Goal: Information Seeking & Learning: Learn about a topic

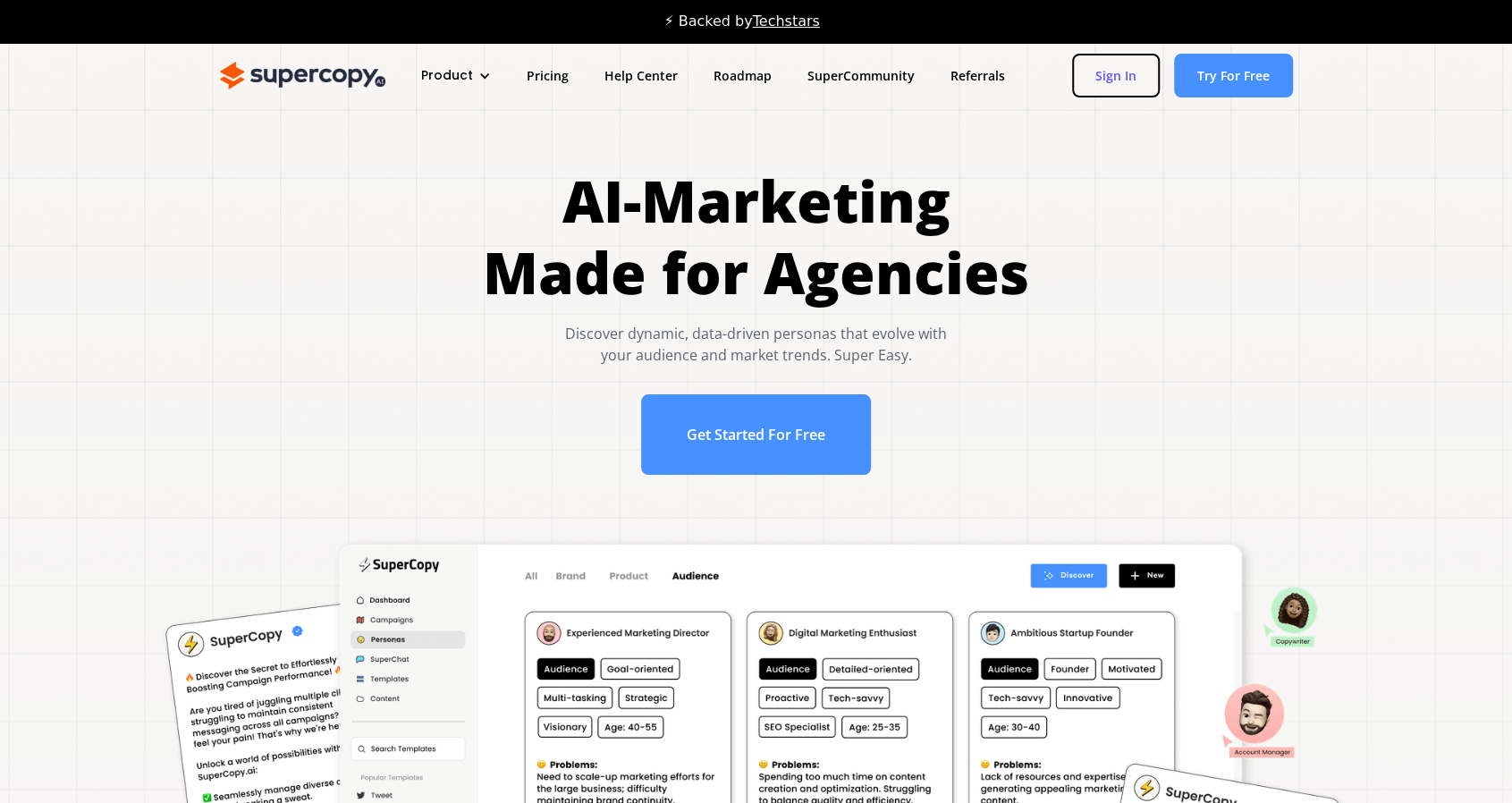
click at [1119, 69] on link "Sign In" at bounding box center [1116, 75] width 88 height 43
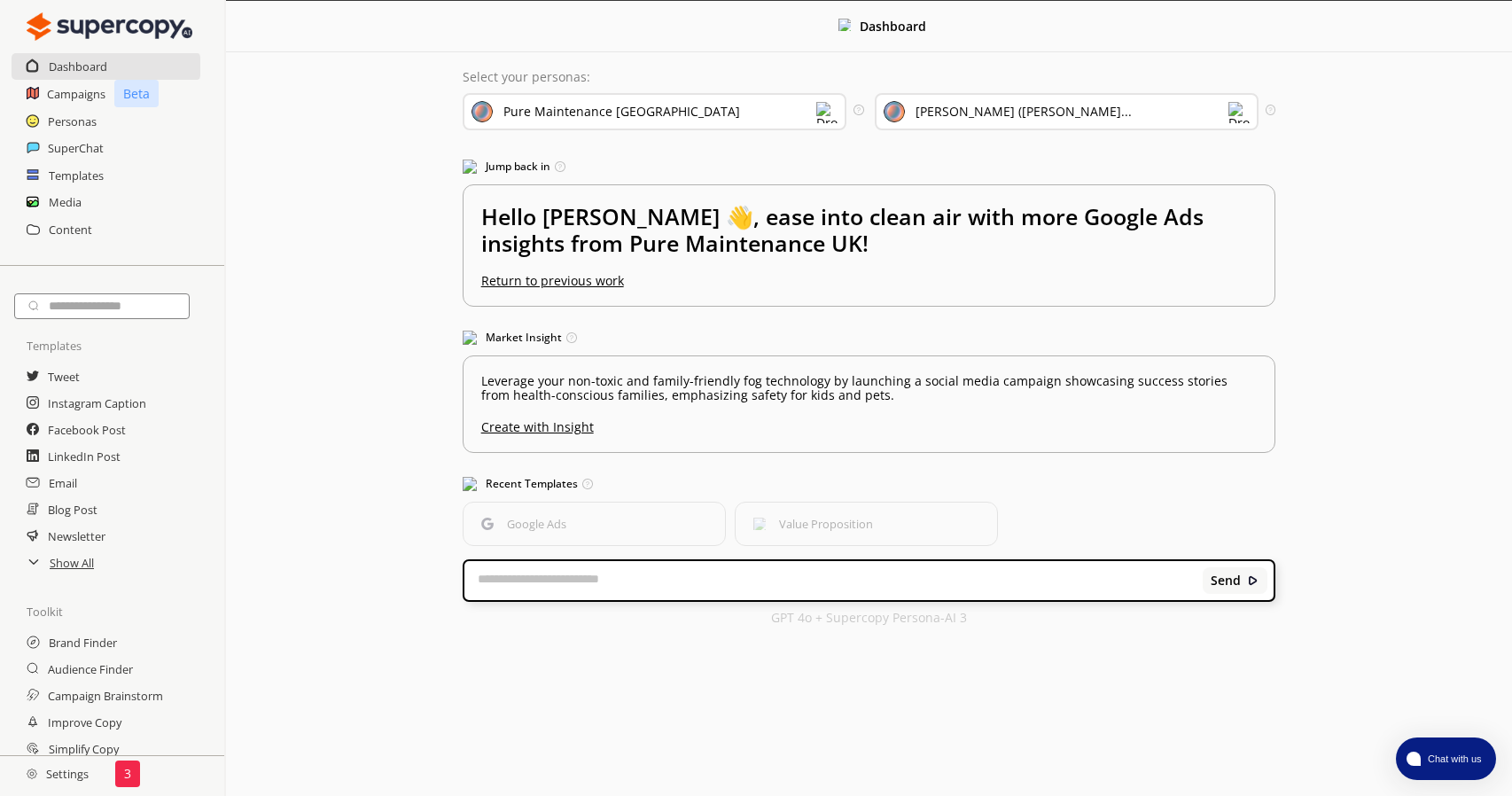
click at [647, 115] on div "Pure Maintenance UK" at bounding box center [654, 111] width 384 height 37
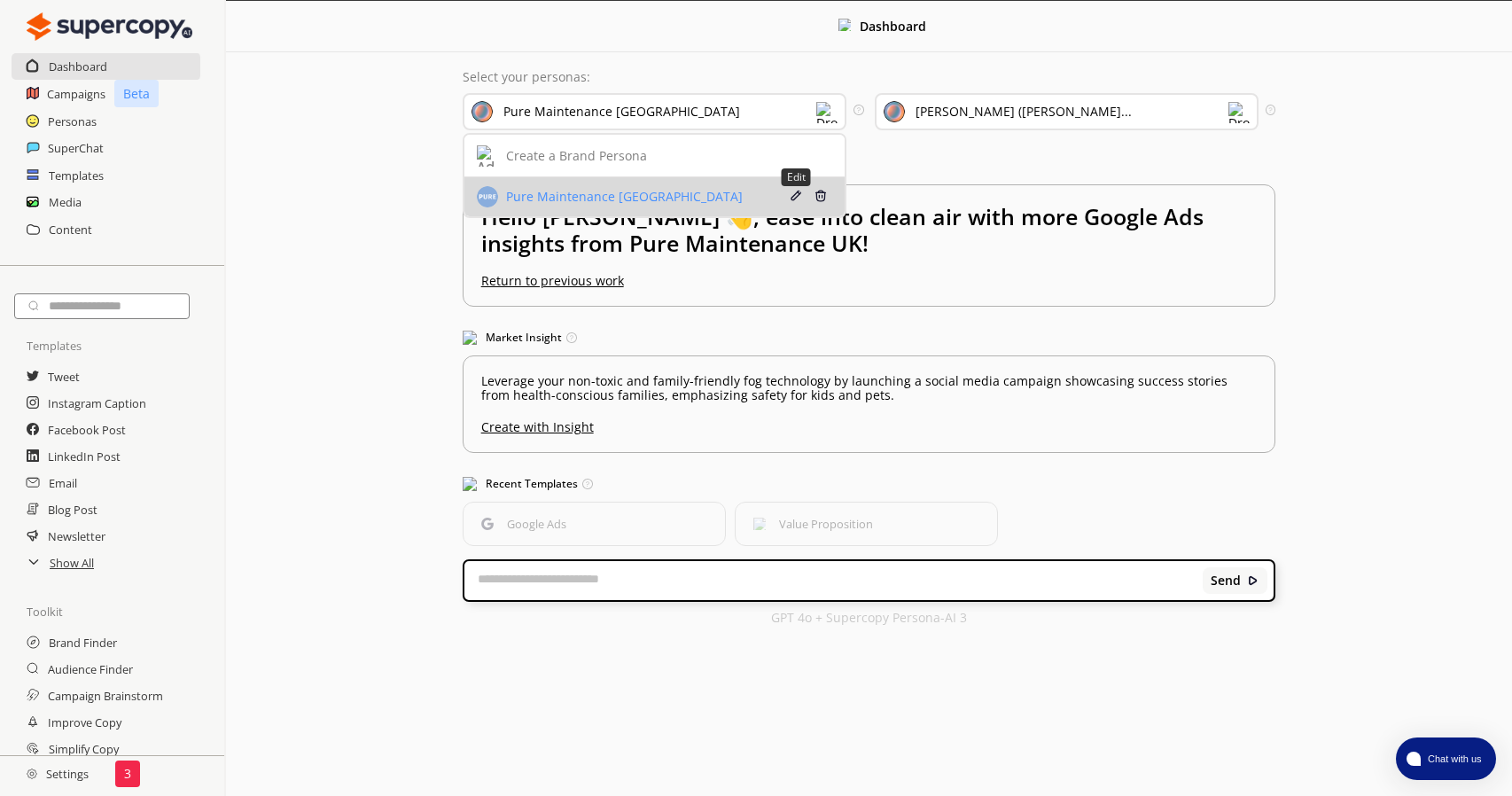
click at [793, 193] on img at bounding box center [796, 196] width 13 height 13
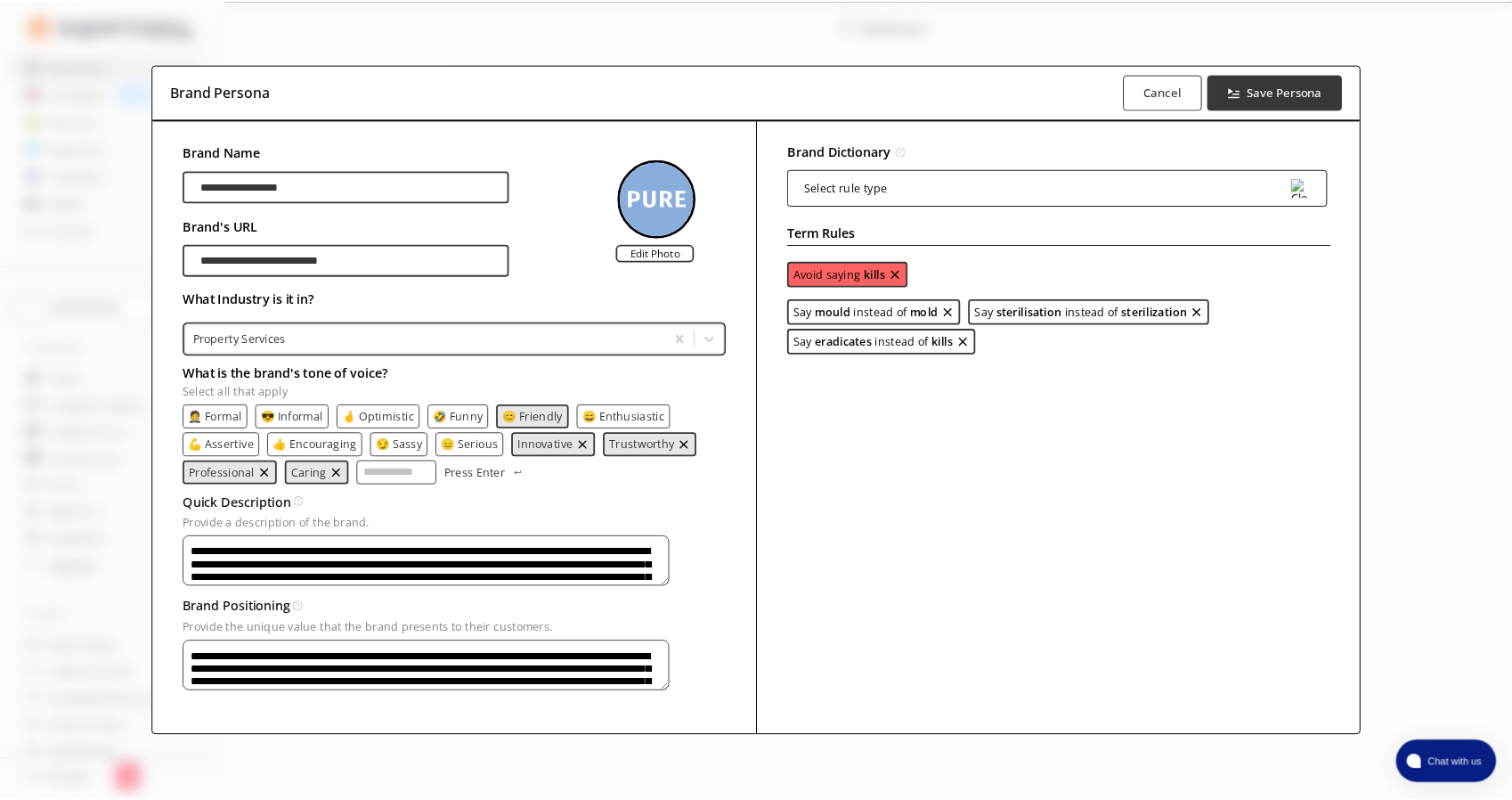
scroll to position [4, 0]
click at [476, 563] on textarea "**********" at bounding box center [428, 561] width 489 height 51
click at [244, 587] on textarea "Provide a description of the brand." at bounding box center [428, 561] width 489 height 51
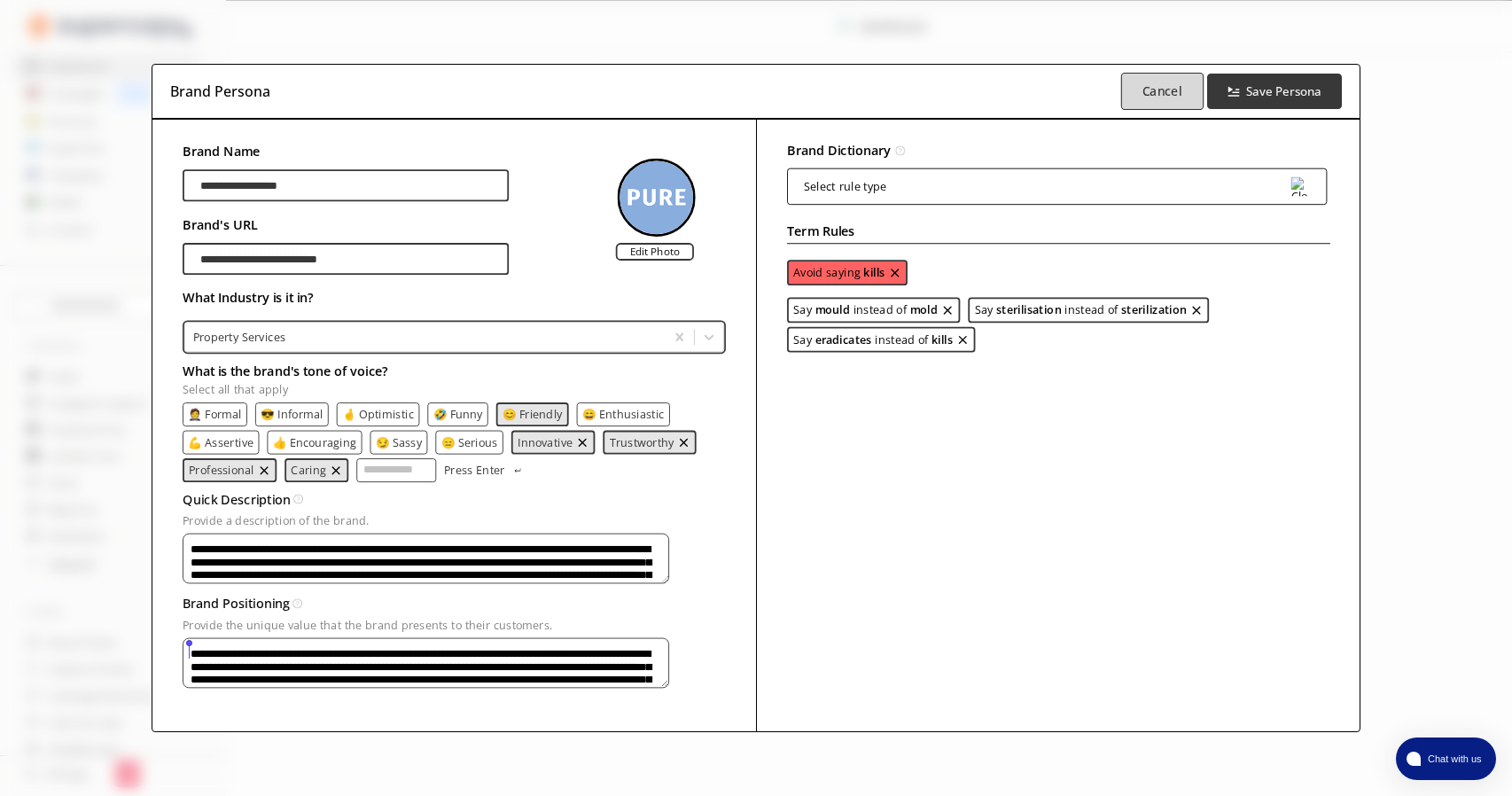
click at [1159, 72] on button "Cancel" at bounding box center [1162, 91] width 82 height 37
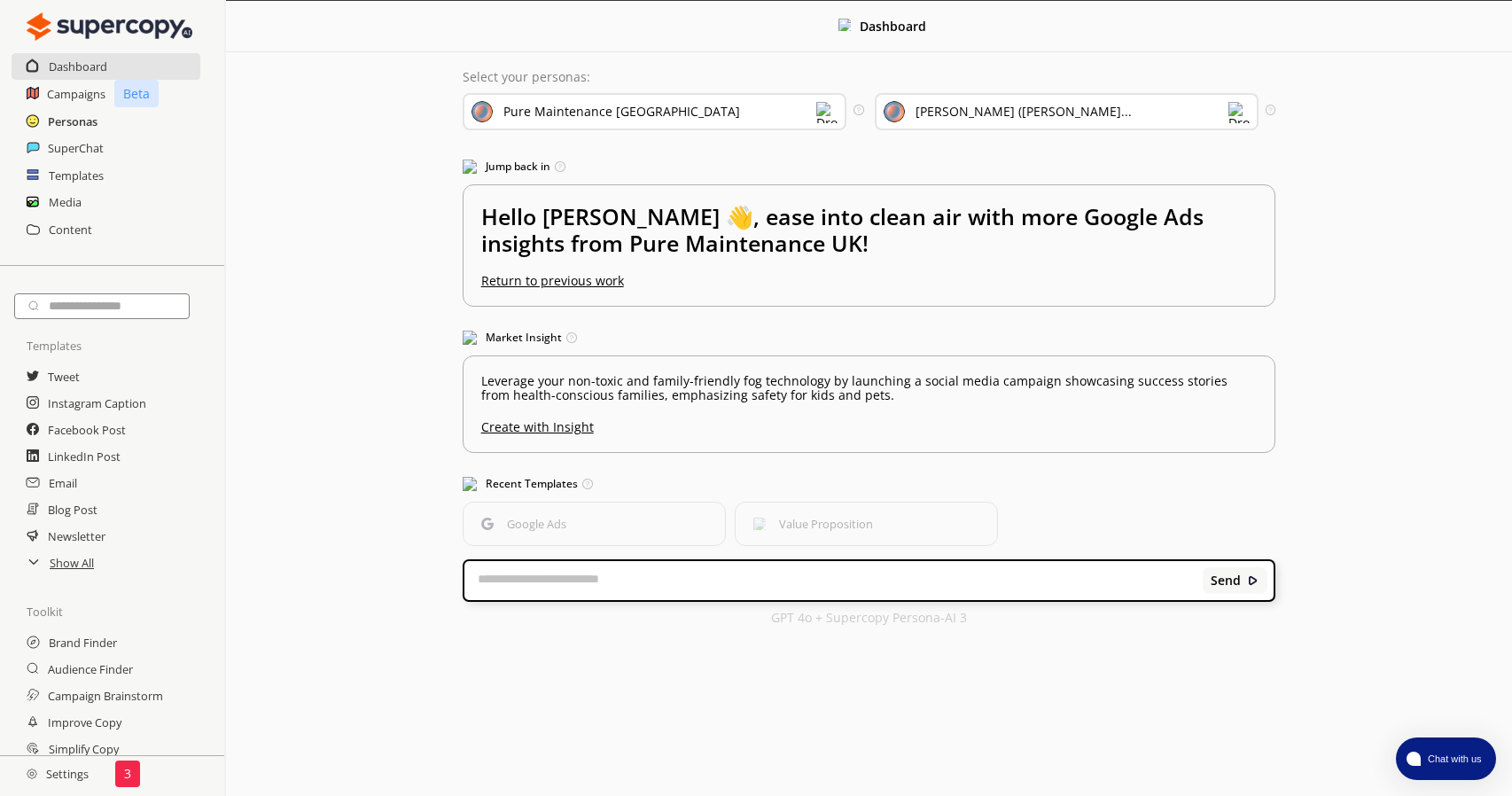
click at [63, 123] on h2 "Personas" at bounding box center [72, 121] width 50 height 26
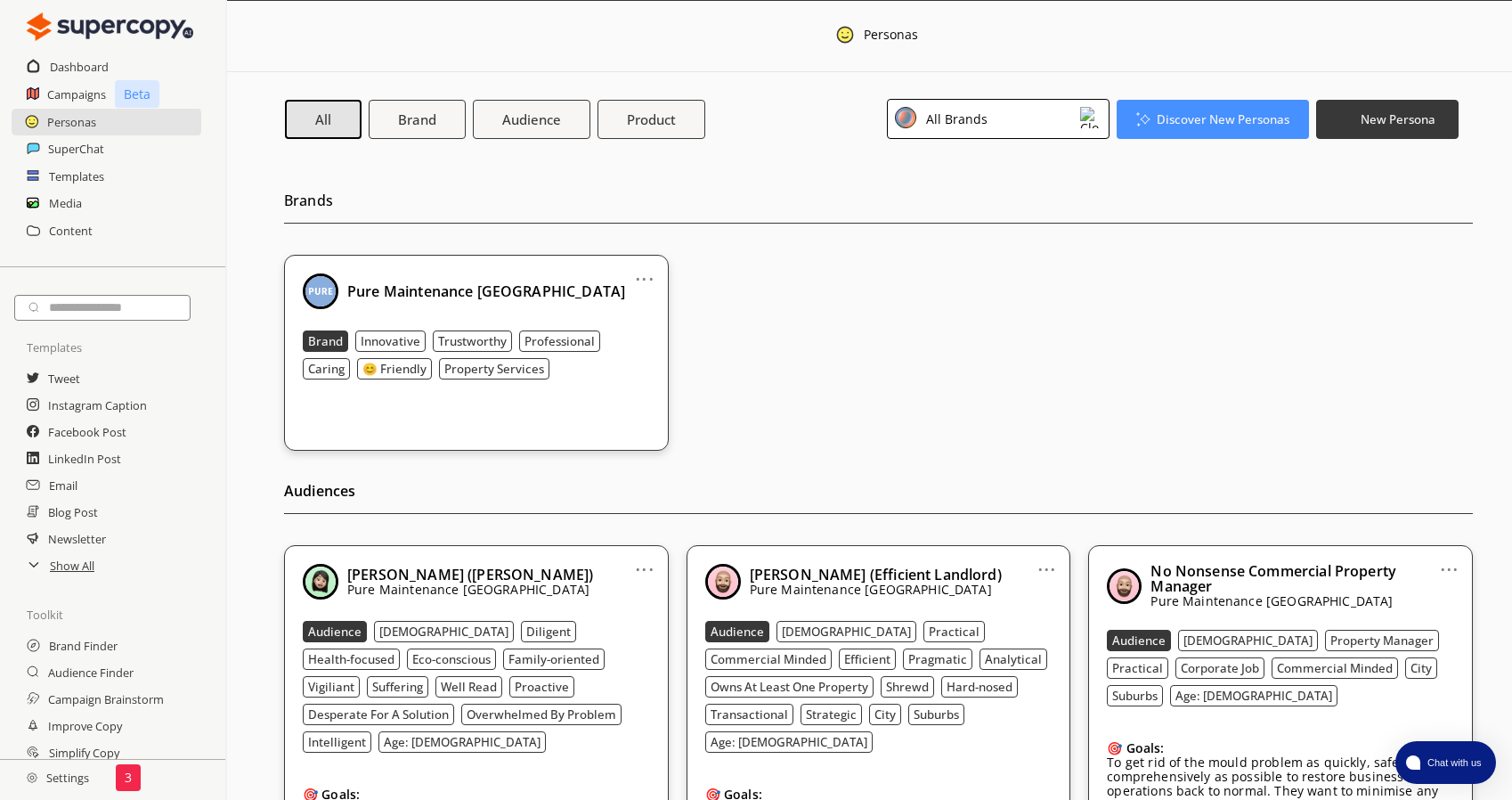
click at [645, 275] on link "..." at bounding box center [644, 271] width 19 height 15
click at [644, 301] on li "Edit" at bounding box center [622, 309] width 103 height 33
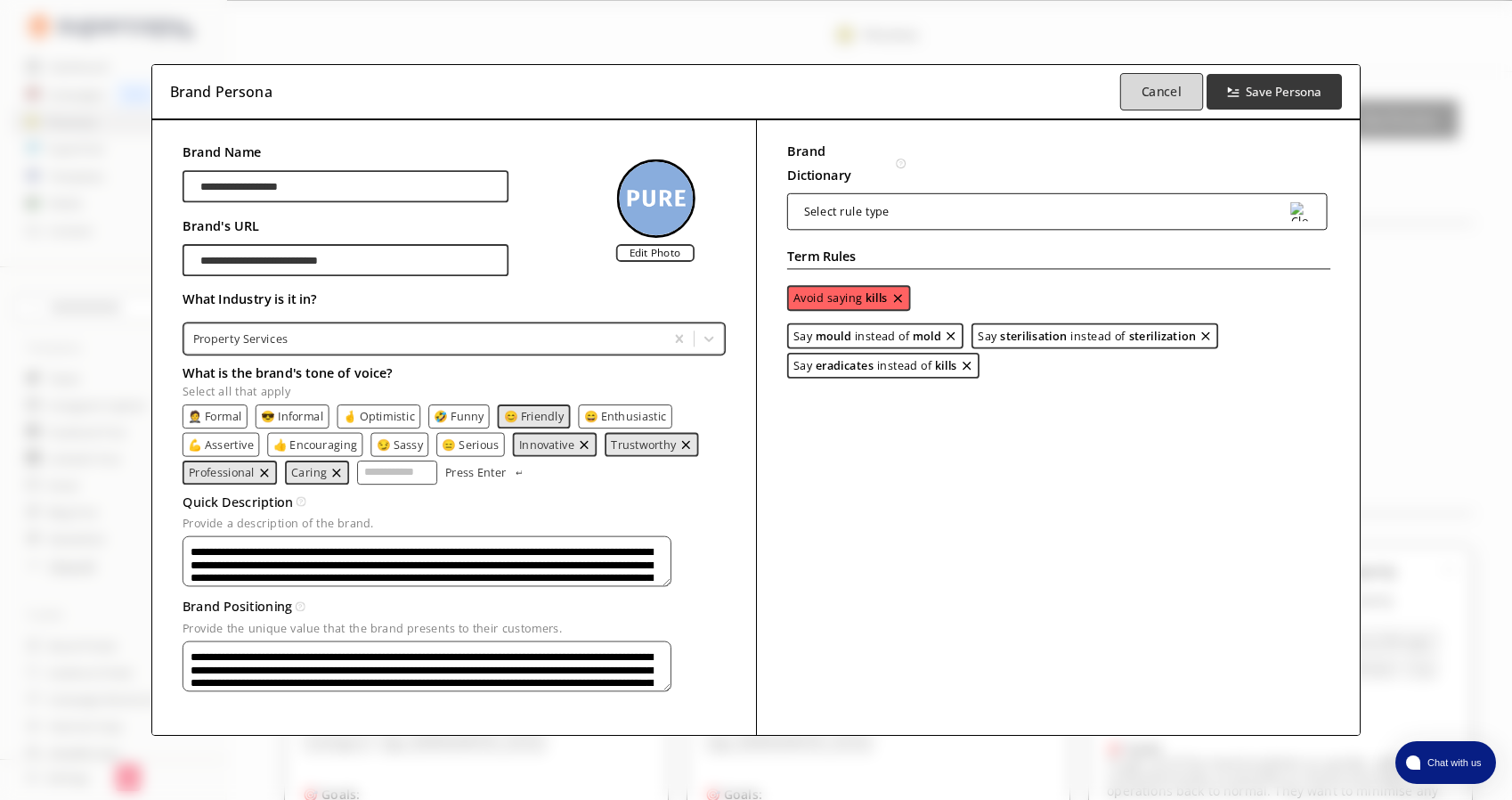
click at [1163, 100] on button "Cancel" at bounding box center [1161, 91] width 83 height 37
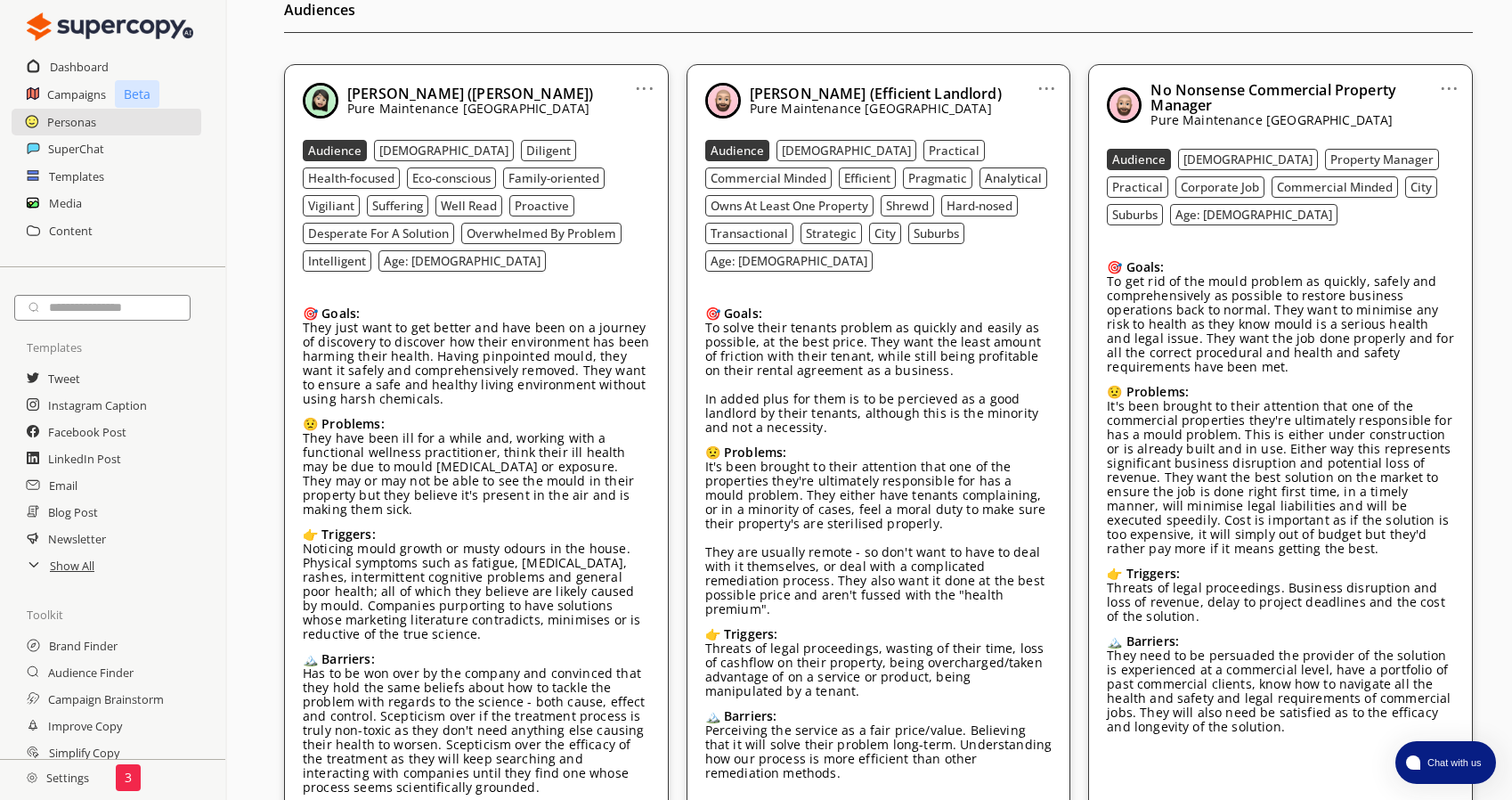
scroll to position [478, 0]
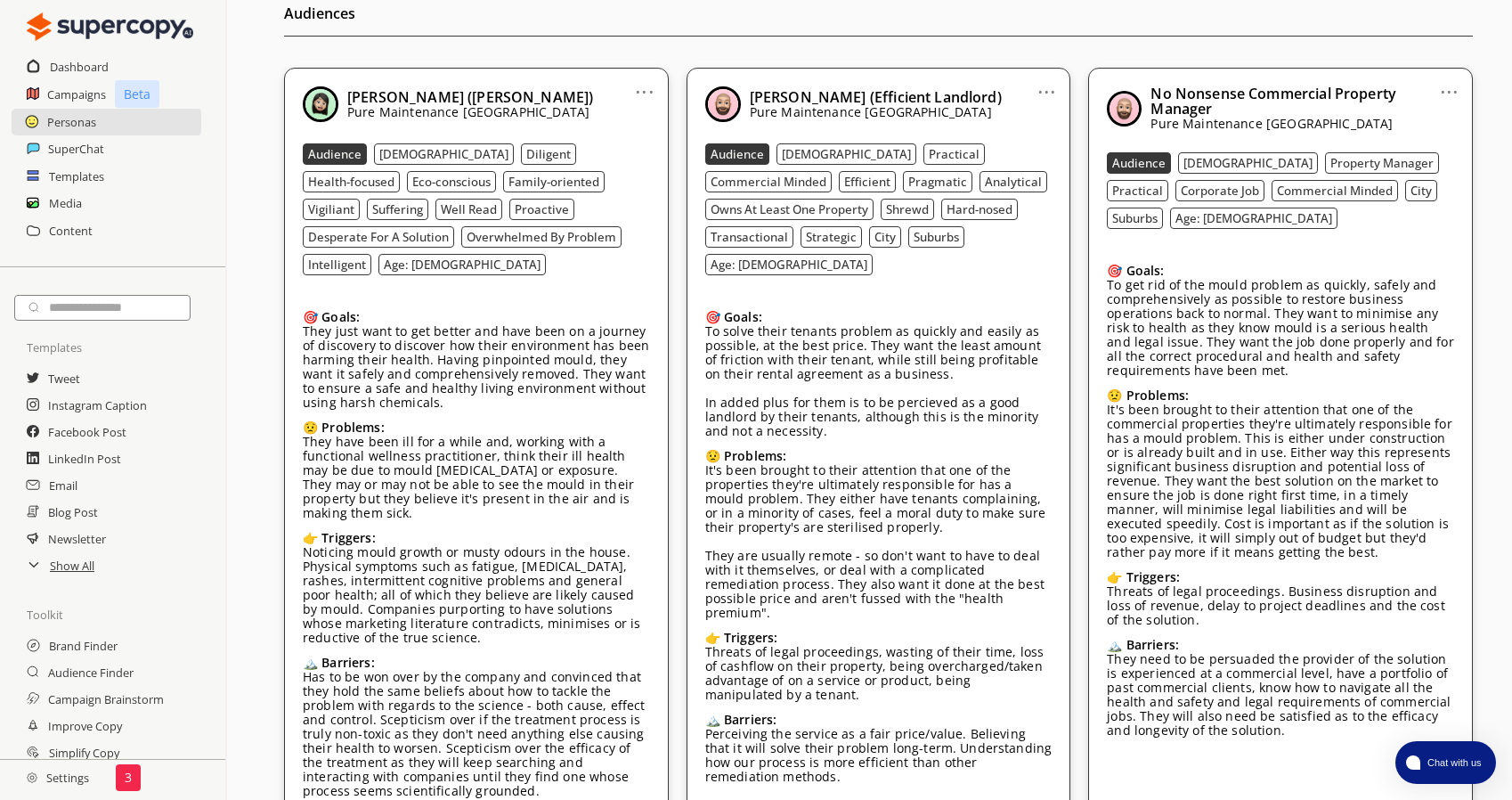
click at [320, 324] on p "They just want to get better and have been on a journey of discovery to discove…" at bounding box center [476, 367] width 348 height 86
click at [635, 80] on div "... Danielle (Mould-Conscious) Pure Maintenance UK Audience Female Diligent Hea…" at bounding box center [476, 451] width 385 height 768
click at [638, 85] on link "..." at bounding box center [644, 85] width 19 height 15
click at [640, 121] on li "Edit" at bounding box center [622, 122] width 103 height 33
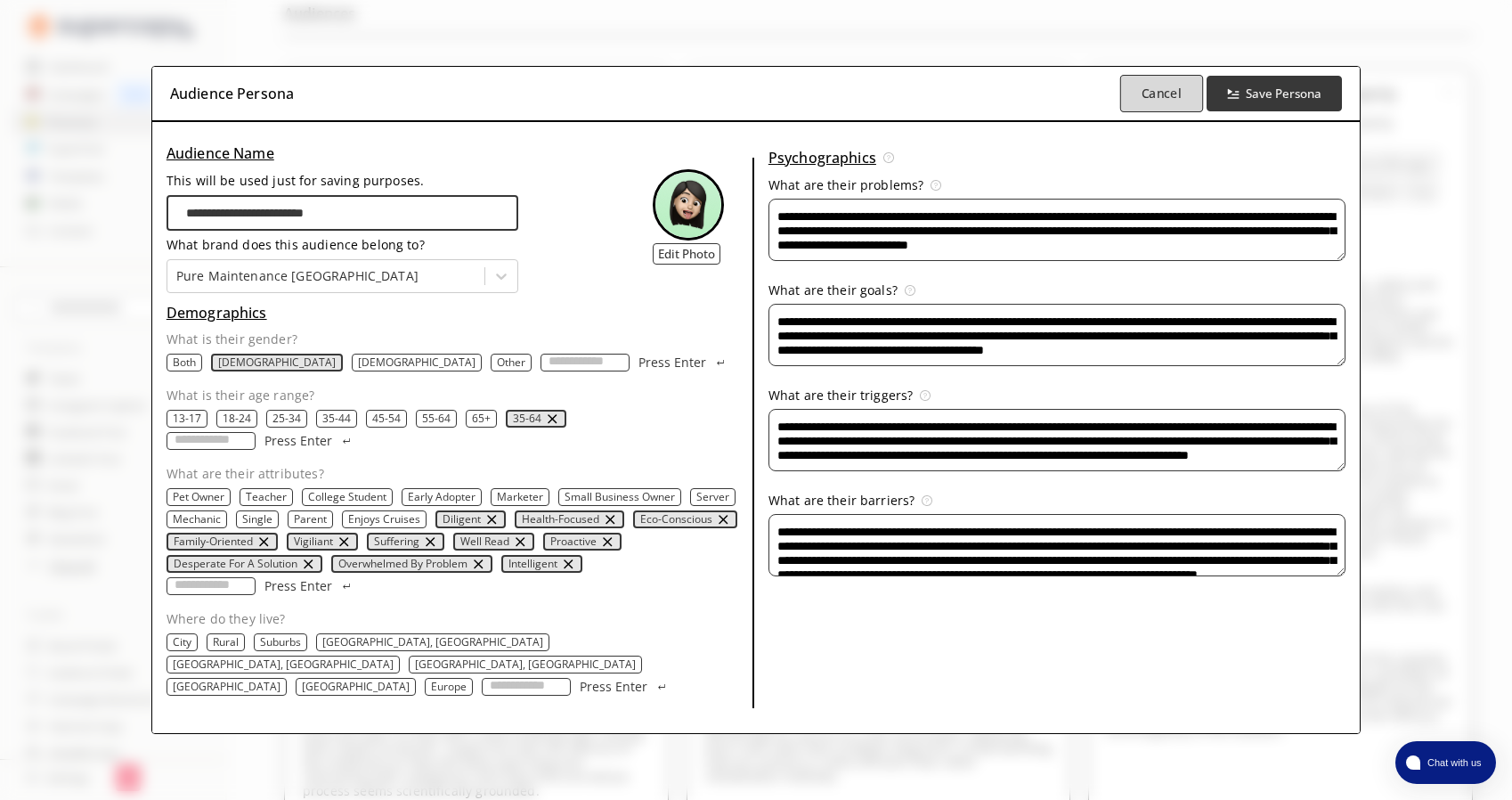
click at [1181, 102] on b "Cancel" at bounding box center [1161, 93] width 40 height 17
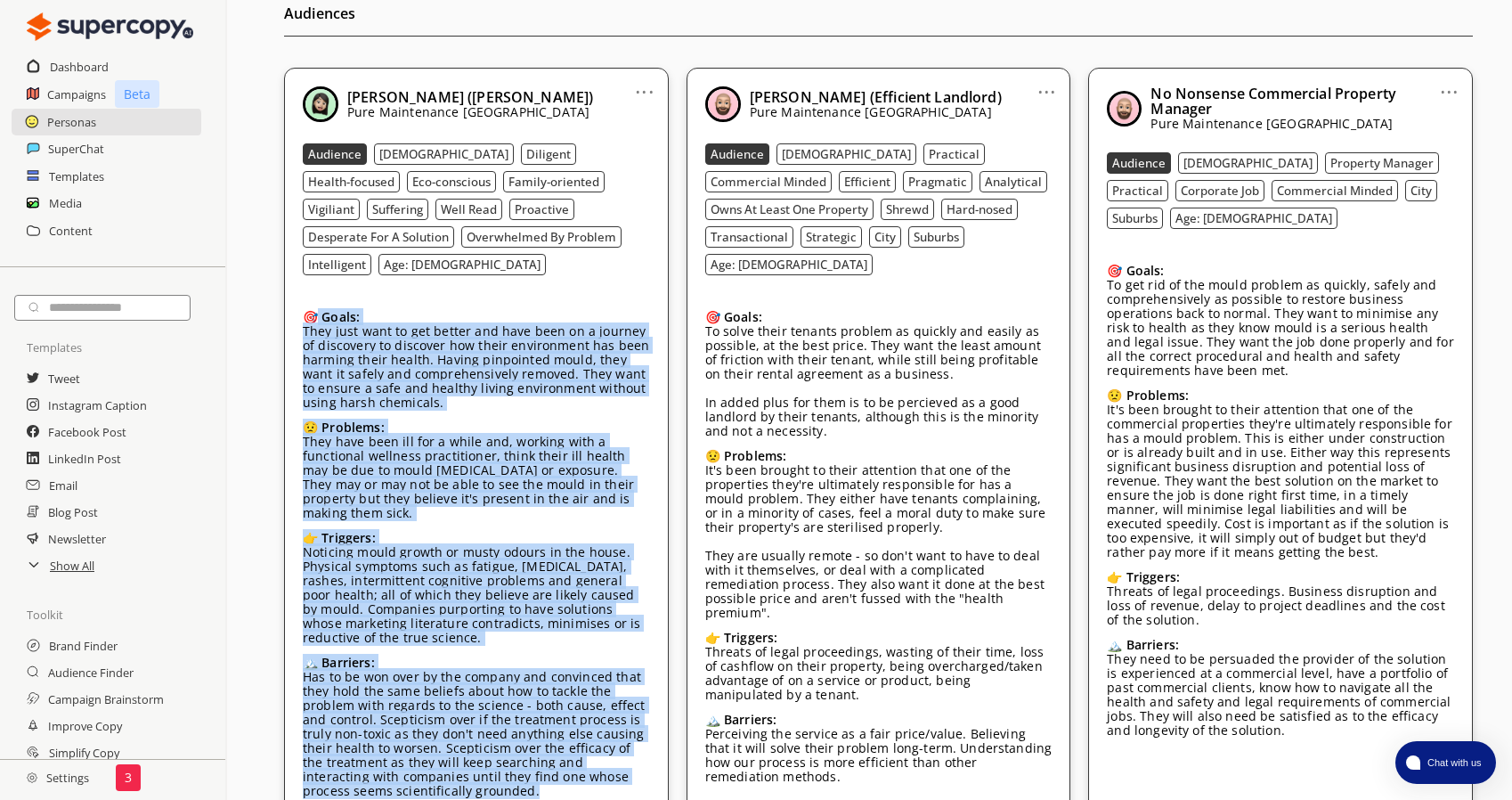
drag, startPoint x: 320, startPoint y: 284, endPoint x: 524, endPoint y: 749, distance: 507.8
click at [524, 749] on div "🎯 Goals: They just want to get better and have been on a journey of discovery t…" at bounding box center [476, 556] width 348 height 520
copy div "🎯 Goals: They just want to get better and have been on a journey of discovery t…"
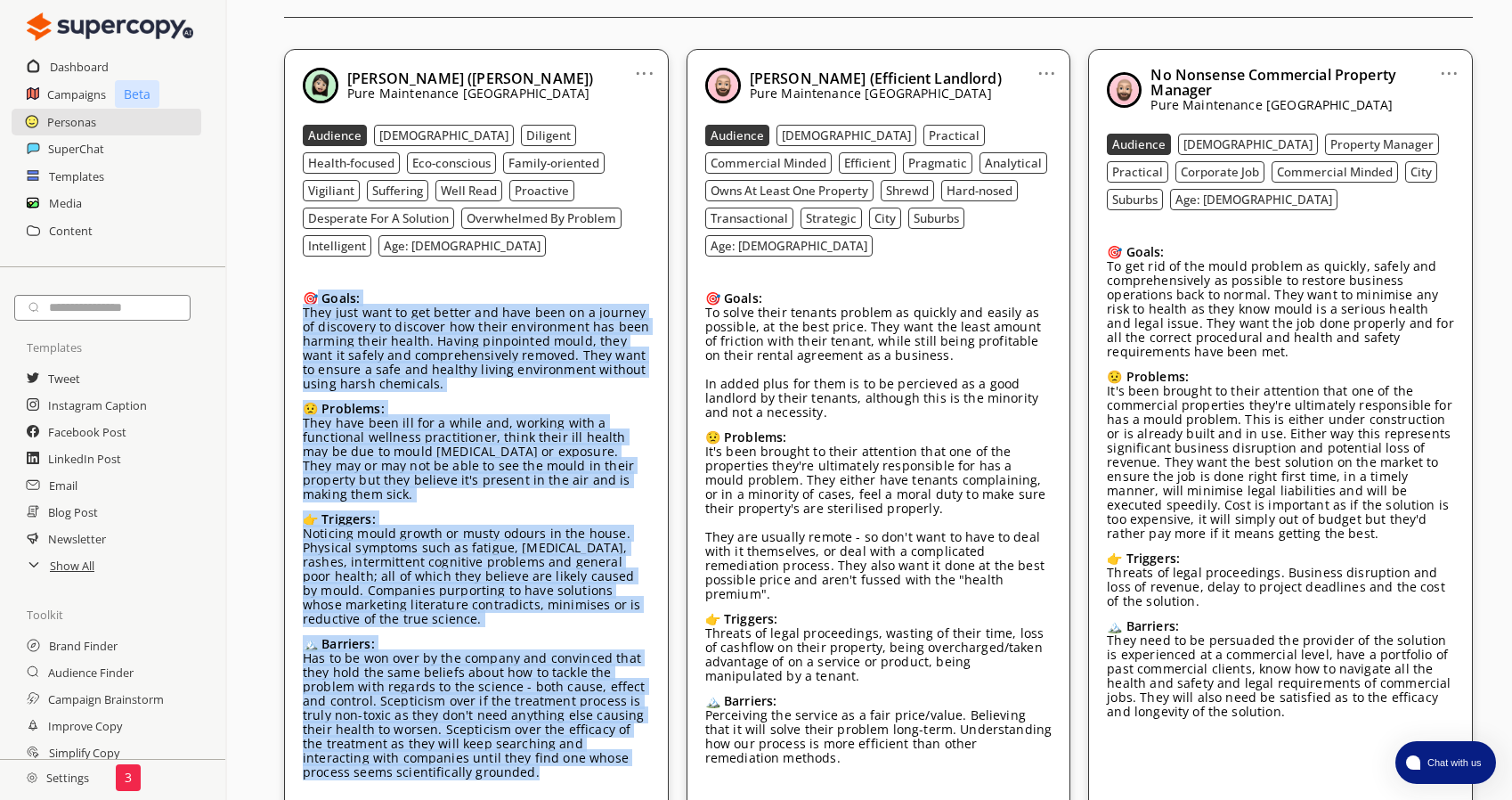
scroll to position [497, 0]
click at [433, 568] on p "Noticing mould growth or musty odours in the house. Physical symptoms such as f…" at bounding box center [476, 576] width 348 height 100
drag, startPoint x: 444, startPoint y: 725, endPoint x: 291, endPoint y: 252, distance: 497.1
click at [291, 252] on div "... Danielle (Mould-Conscious) Pure Maintenance UK Audience Female Diligent Hea…" at bounding box center [476, 431] width 385 height 768
copy div "🎯 Goals: They just want to get better and have been on a journey of discovery t…"
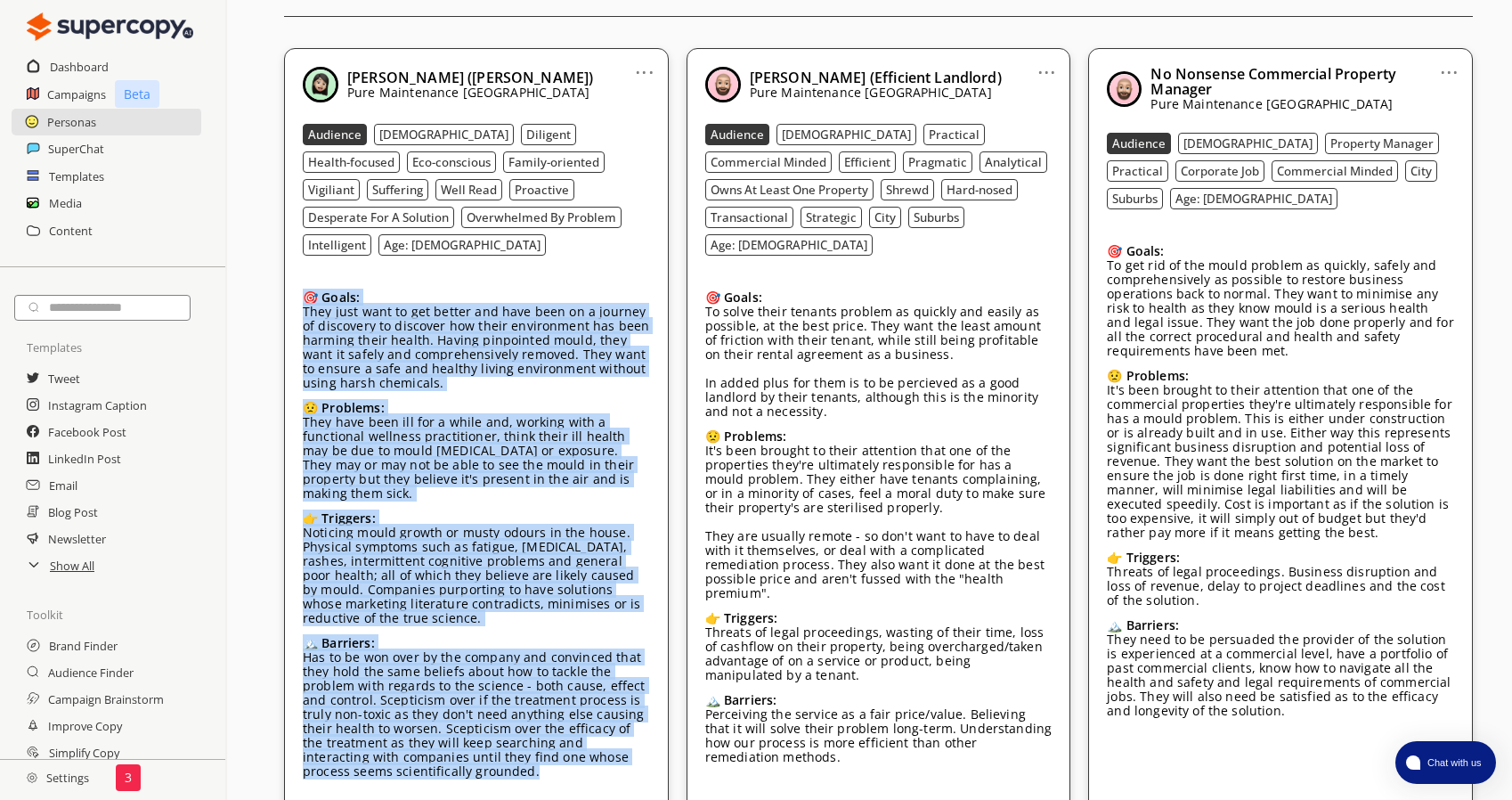
scroll to position [506, 0]
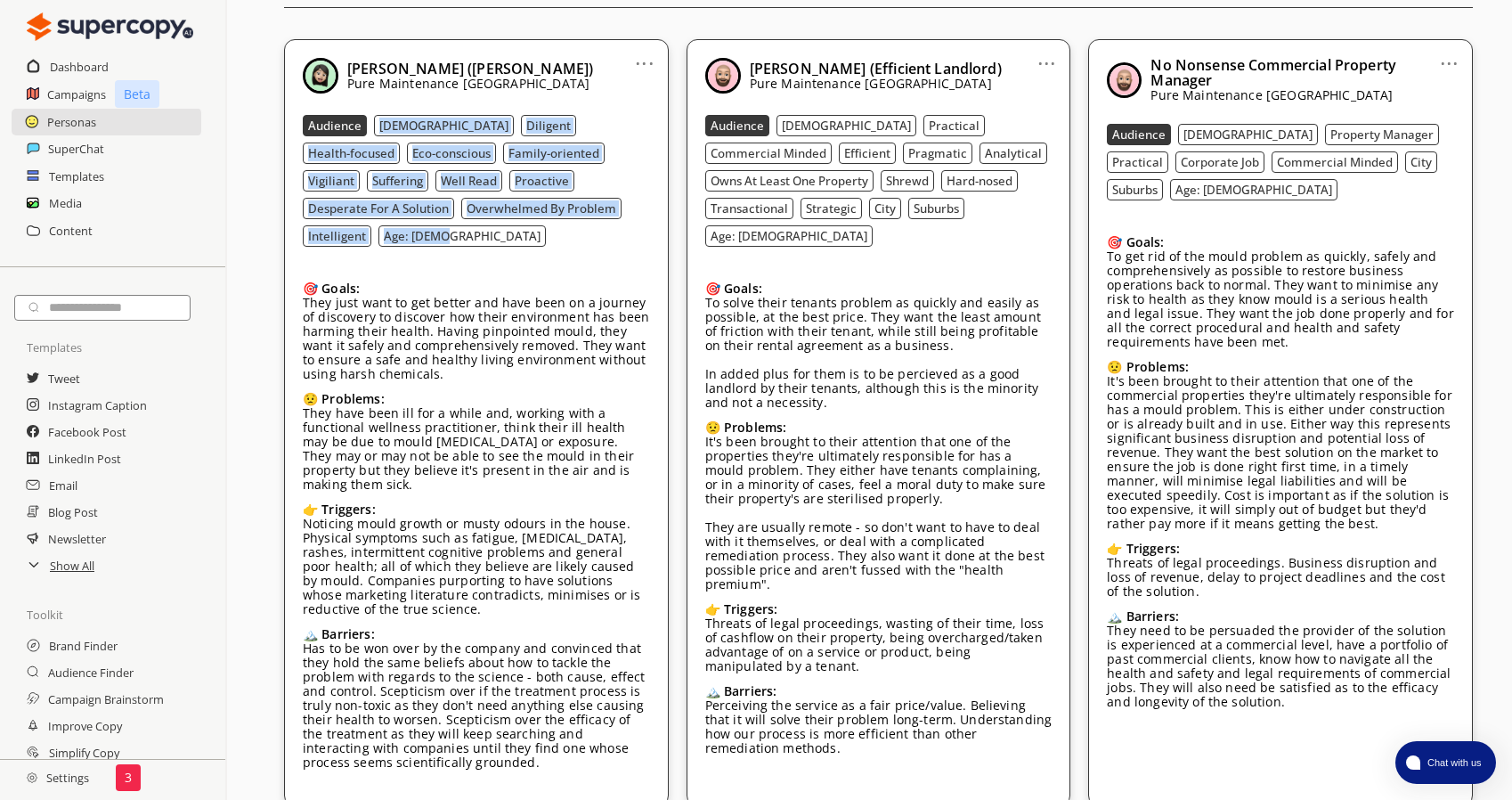
drag, startPoint x: 624, startPoint y: 211, endPoint x: 374, endPoint y: 119, distance: 266.4
click at [374, 119] on div "Audience Female Diligent Health-focused Eco-conscious Family-oriented Vigiliant…" at bounding box center [476, 181] width 348 height 132
copy div "Female Diligent Health-focused Eco-conscious Family-oriented Vigiliant Sufferin…"
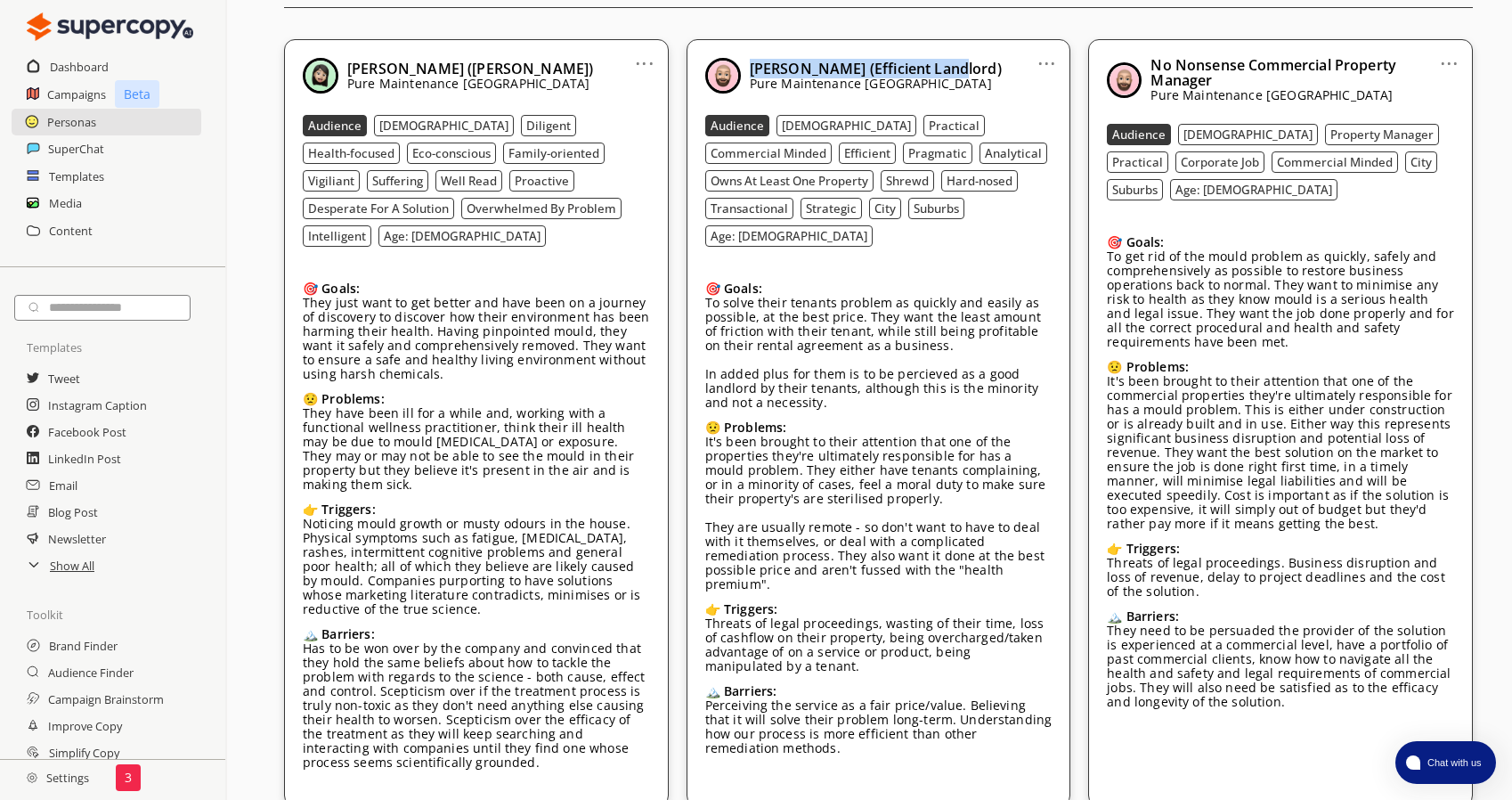
drag, startPoint x: 750, startPoint y: 69, endPoint x: 964, endPoint y: 69, distance: 214.0
click at [964, 69] on div "Mohinder (Efficient Landlord) Pure Maintenance UK" at bounding box center [879, 76] width 348 height 35
copy b "Mohinder (Efficient Landlord)"
drag, startPoint x: 781, startPoint y: 128, endPoint x: 883, endPoint y: 170, distance: 110.3
click at [883, 170] on div "Audience Male Practical Commercial Minded Efficient Pragmatic Analytical Owns A…" at bounding box center [879, 181] width 348 height 132
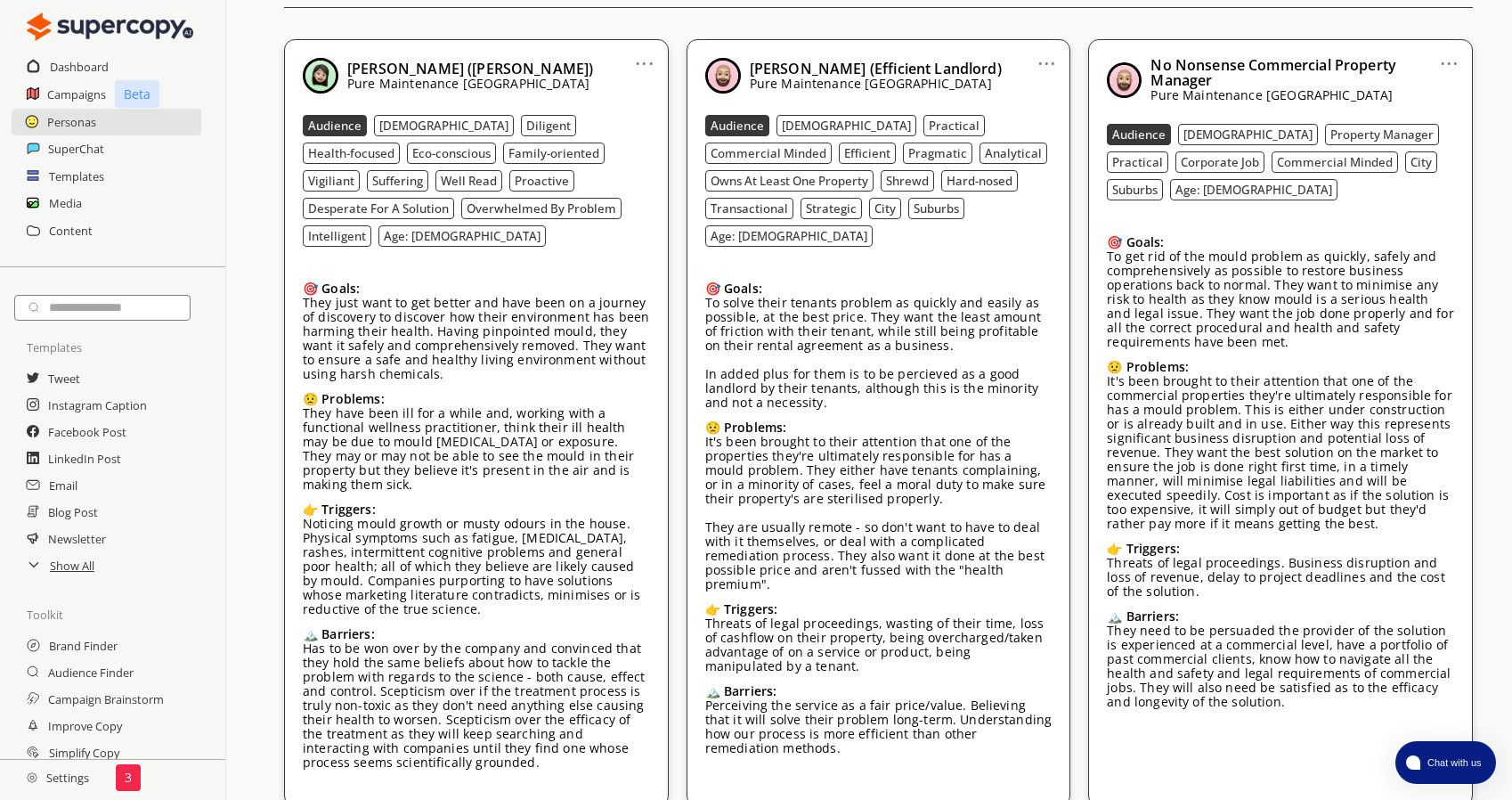
click at [778, 714] on div "🏔️ Barriers: Perceiving the service as a fair price/value. Believing that it wi…" at bounding box center [879, 728] width 348 height 89
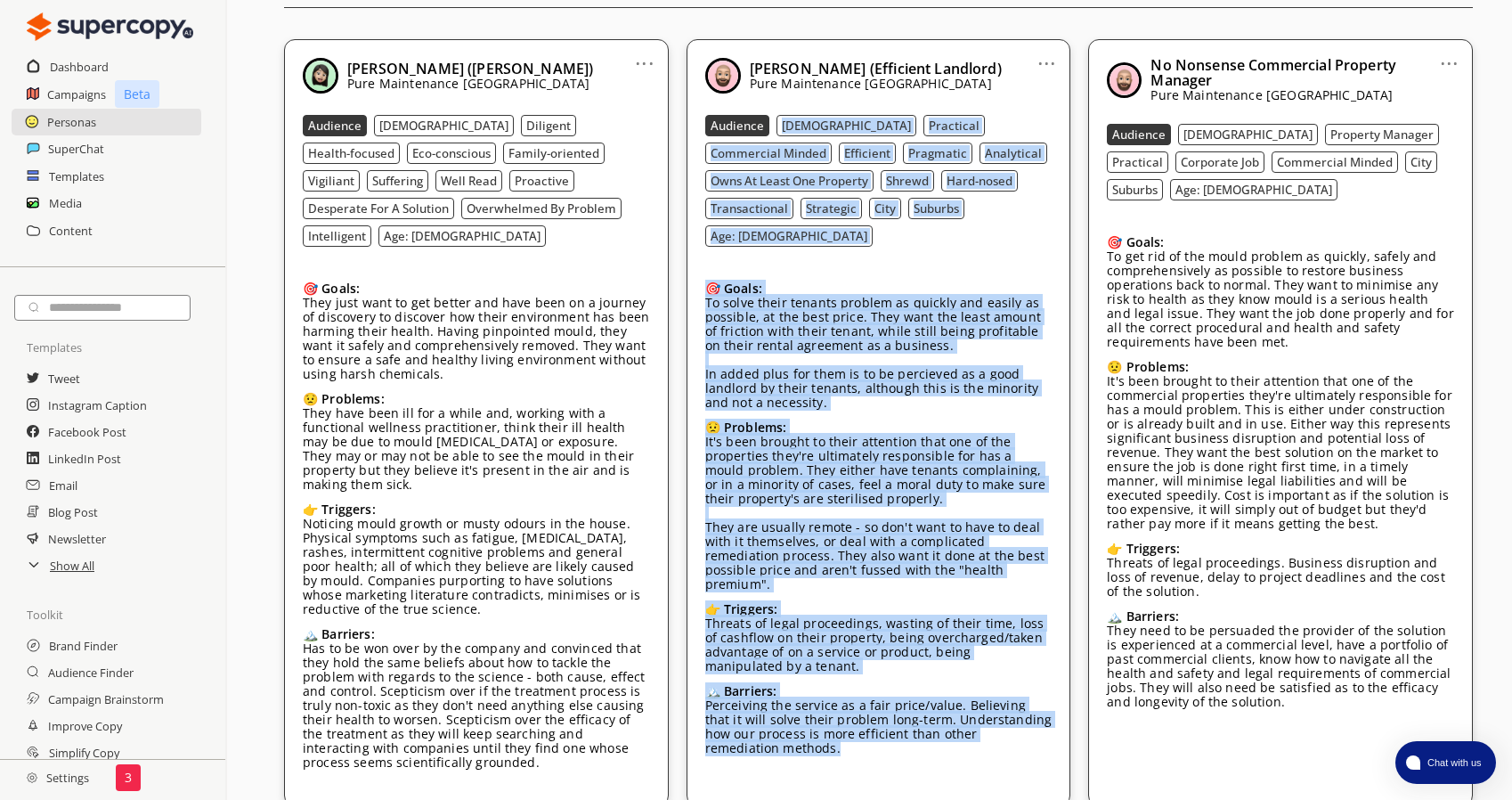
drag, startPoint x: 780, startPoint y: 703, endPoint x: 782, endPoint y: 126, distance: 577.0
click at [782, 126] on div "Mohinder (Efficient Landlord) Pure Maintenance UK Audience Male Practical Comme…" at bounding box center [879, 416] width 348 height 715
copy div "Male Practical Commercial Minded Efficient Pragmatic Analytical Owns At Least O…"
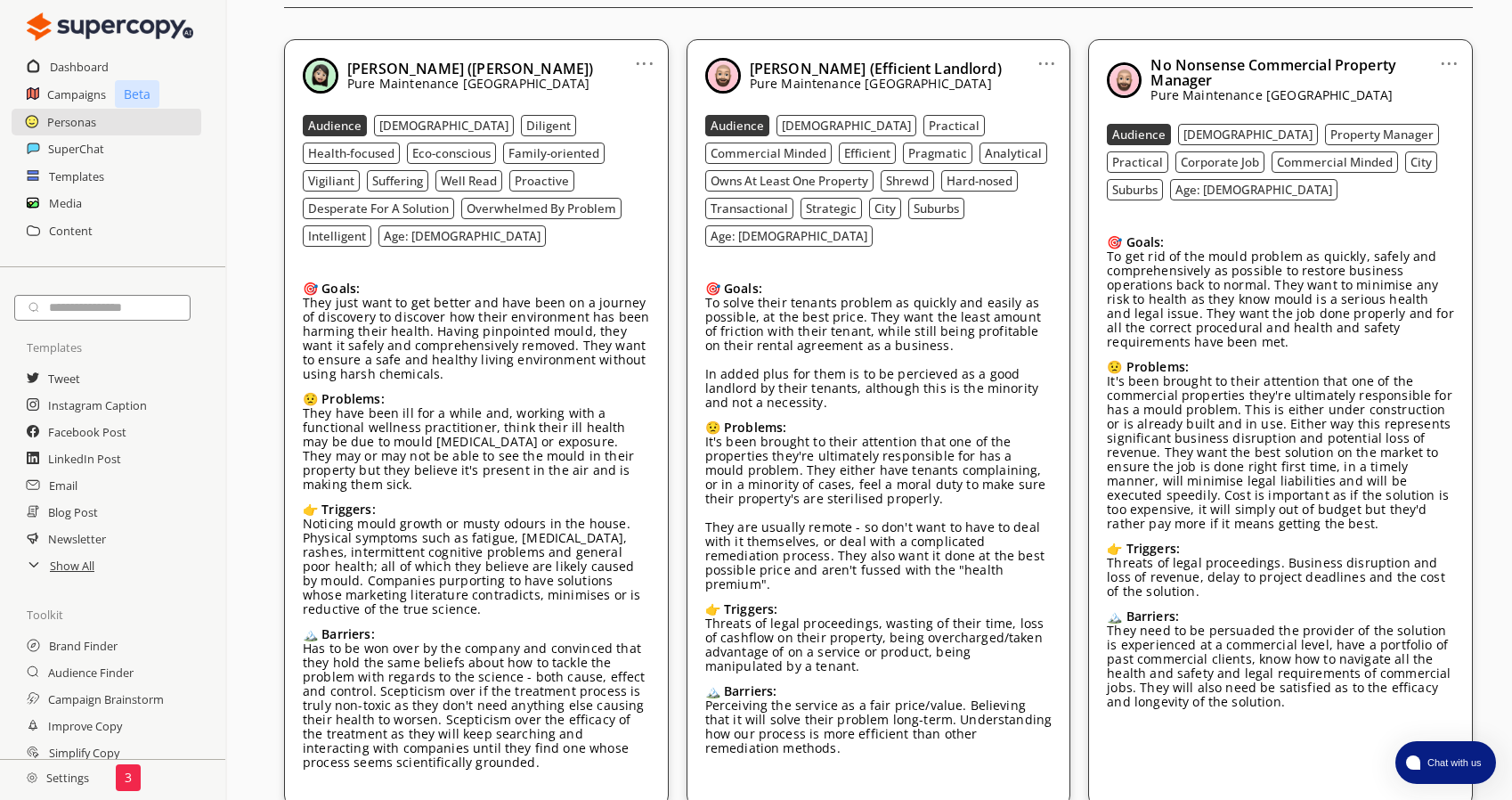
click at [1220, 88] on p "Pure Maintenance UK" at bounding box center [1302, 95] width 304 height 15
drag, startPoint x: 1154, startPoint y: 58, endPoint x: 1215, endPoint y: 78, distance: 64.2
click at [1215, 78] on div "No Nonsense Commercial Property Manager Pure Maintenance UK" at bounding box center [1298, 80] width 312 height 44
copy b "No Nonsense Commercial Property Manager"
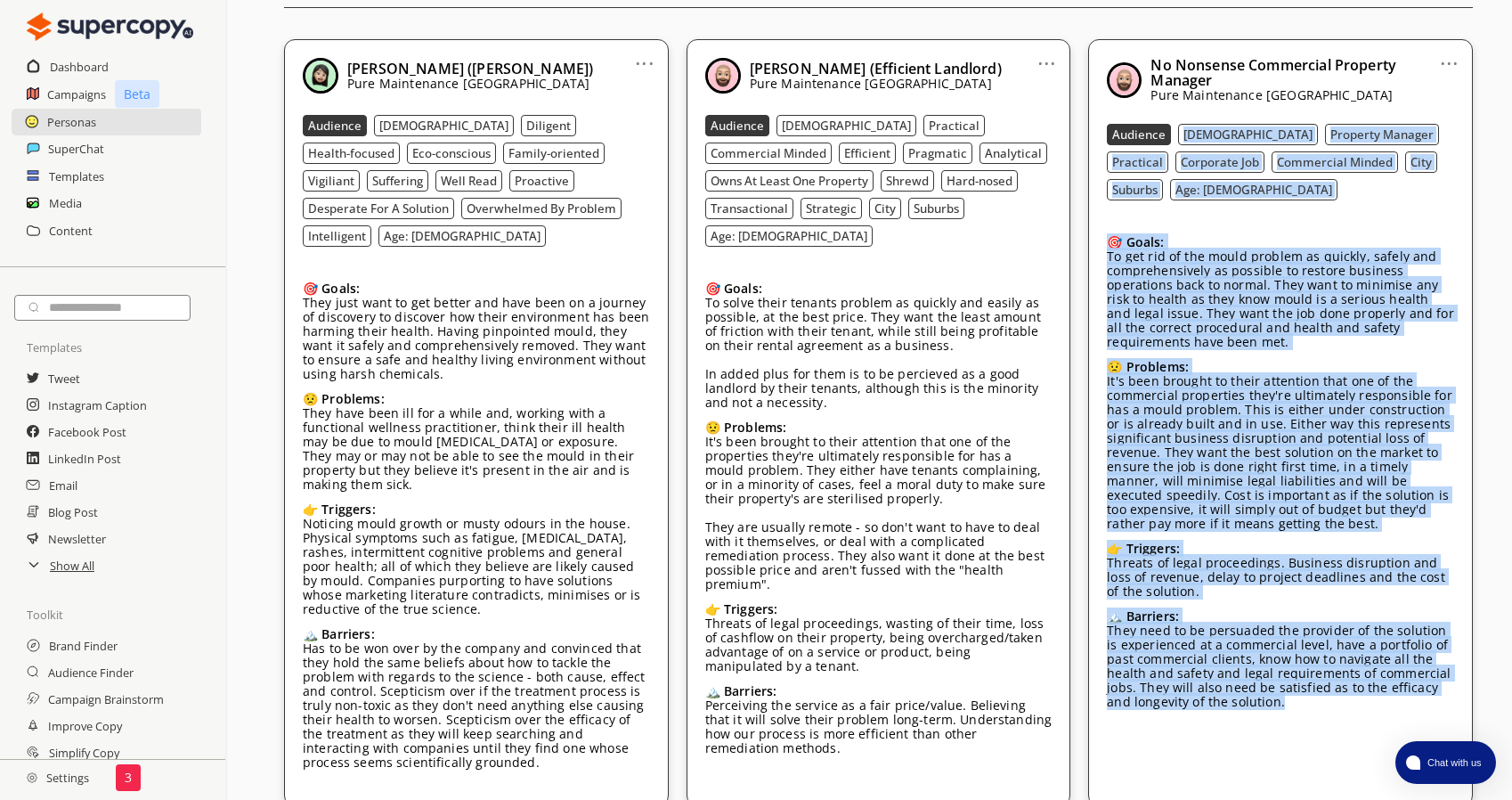
drag, startPoint x: 1273, startPoint y: 707, endPoint x: 1182, endPoint y: 131, distance: 583.1
click at [1182, 131] on div "No Nonsense Commercial Property Manager Pure Maintenance UK Audience Male Prope…" at bounding box center [1281, 392] width 348 height 669
copy div "Male Property Manager Practical Corporate Job Commercial Minded City Suburbs Ag…"
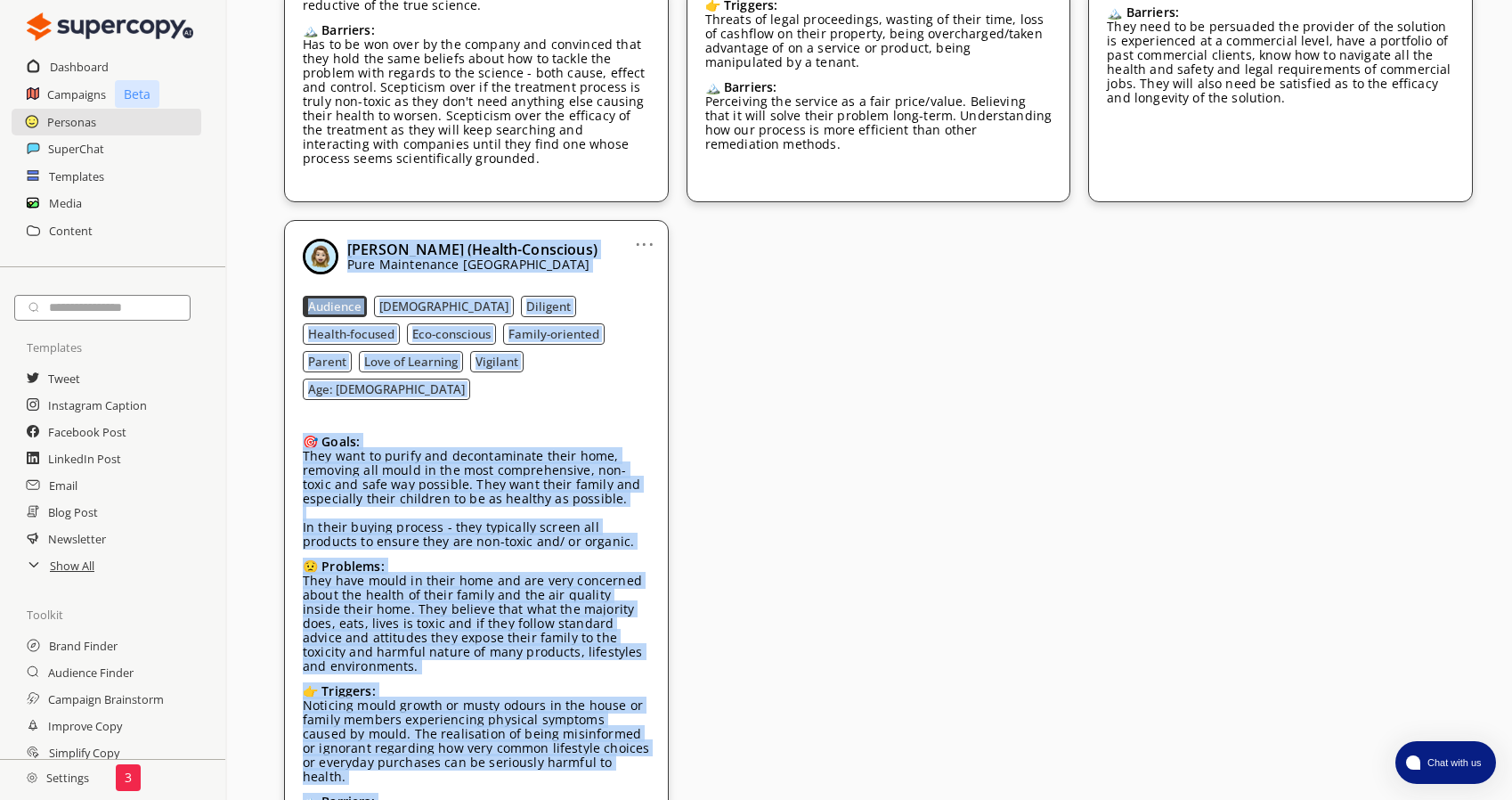
scroll to position [1309, 0]
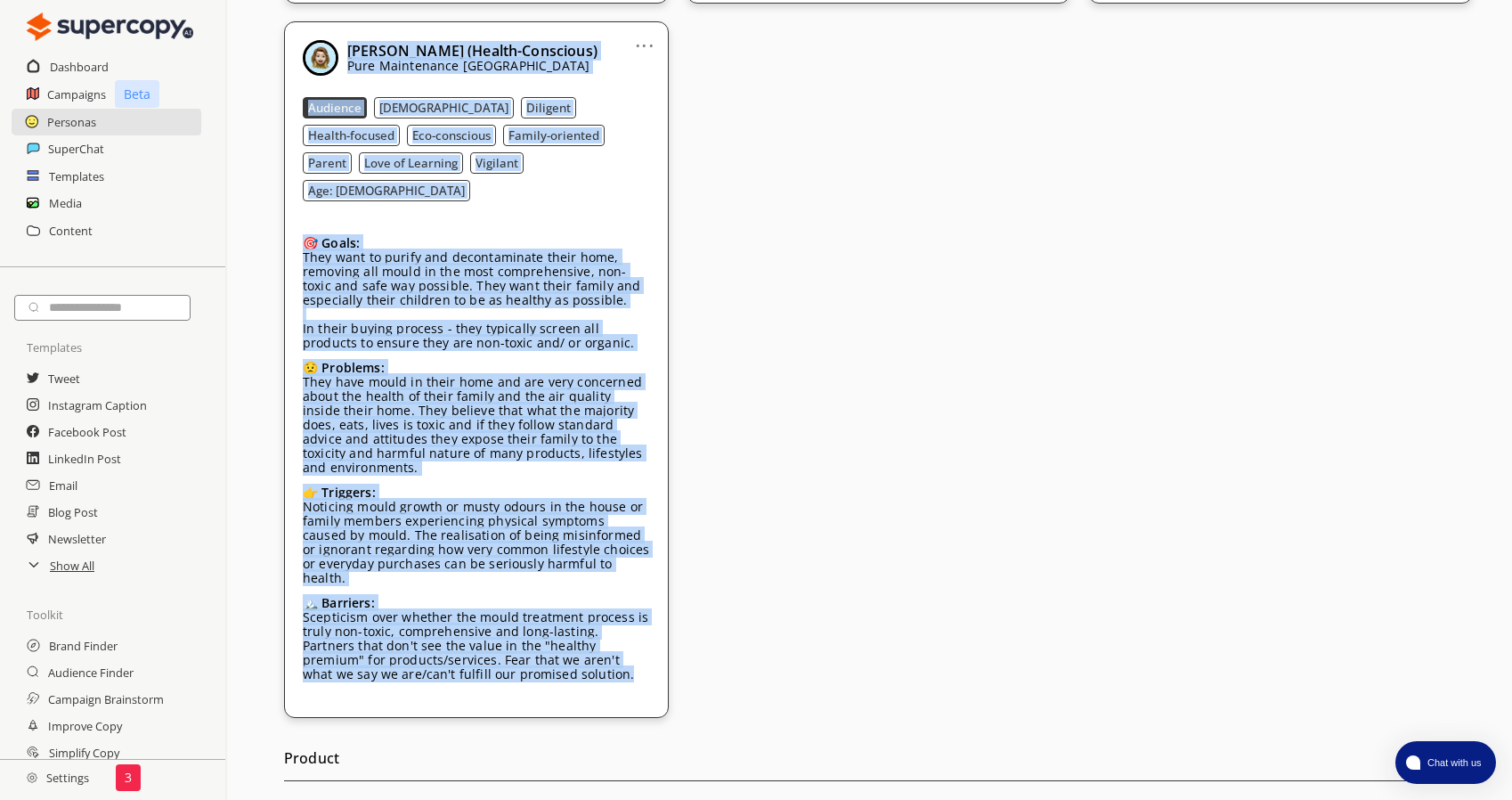
drag, startPoint x: 350, startPoint y: 206, endPoint x: 543, endPoint y: 587, distance: 427.1
click at [543, 587] on div "Sarah (Health-Conscious) Pure Maintenance UK Audience Female Diligent Health-fo…" at bounding box center [476, 370] width 348 height 659
copy div "Sarah (Health-Conscious) Pure Maintenance UK Audience Female Diligent Health-fo…"
